Goal: Book appointment/travel/reservation

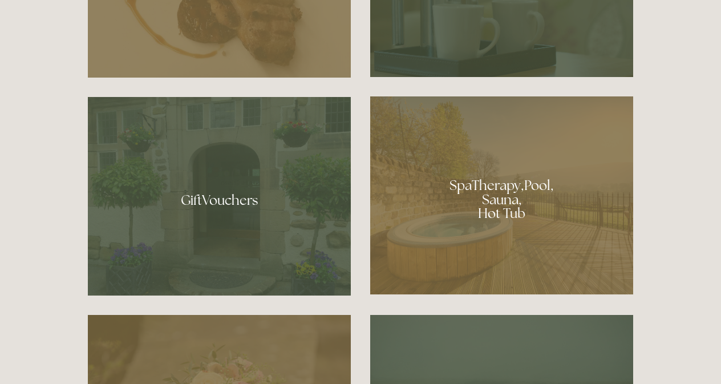
scroll to position [799, 0]
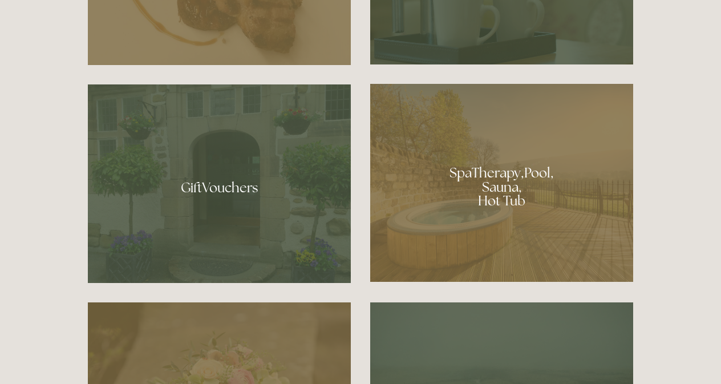
click at [495, 197] on div at bounding box center [501, 183] width 263 height 198
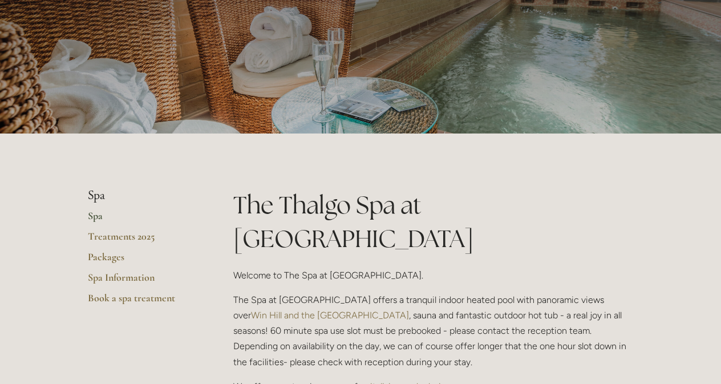
scroll to position [114, 0]
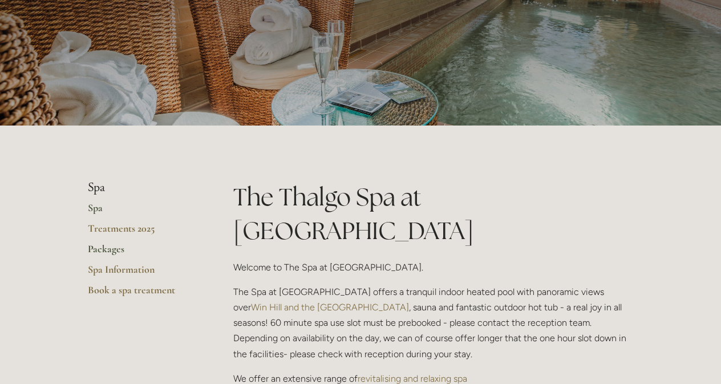
click at [114, 250] on link "Packages" at bounding box center [142, 252] width 109 height 21
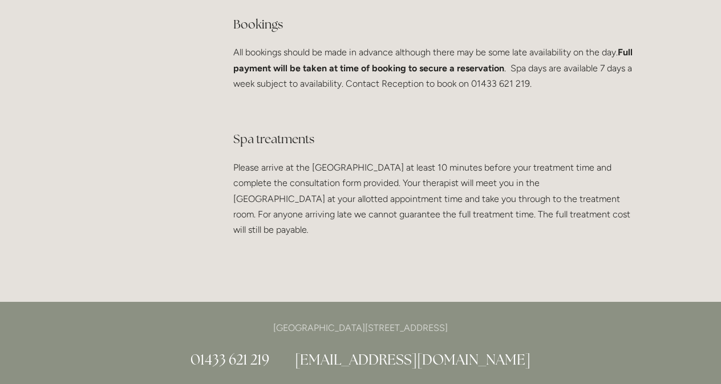
scroll to position [2259, 0]
